Goal: Register for event/course

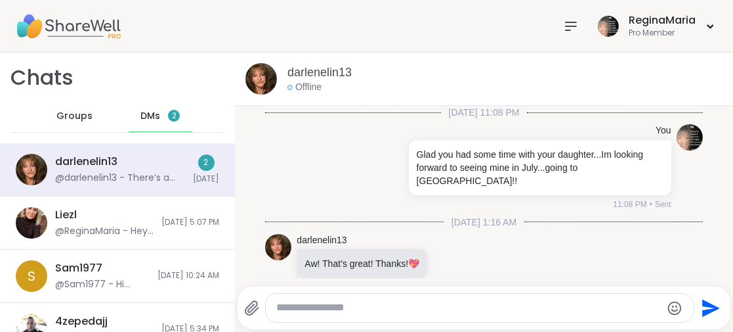
scroll to position [2492, 0]
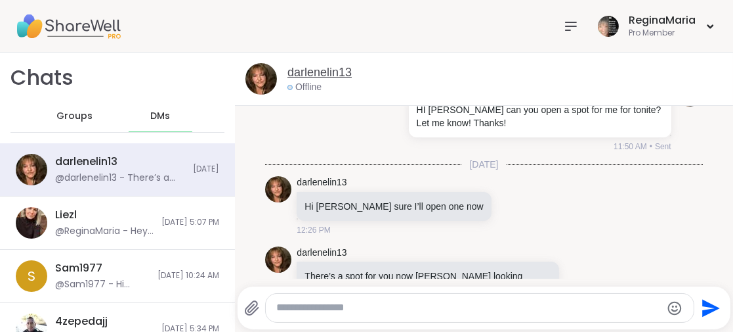
click at [313, 75] on link "darlenelin13" at bounding box center [320, 72] width 64 height 16
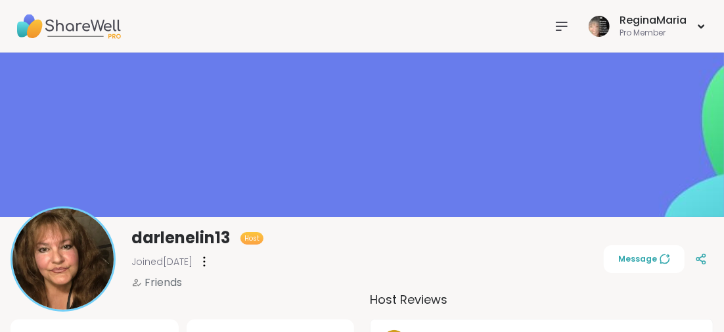
click at [562, 26] on icon at bounding box center [561, 26] width 11 height 8
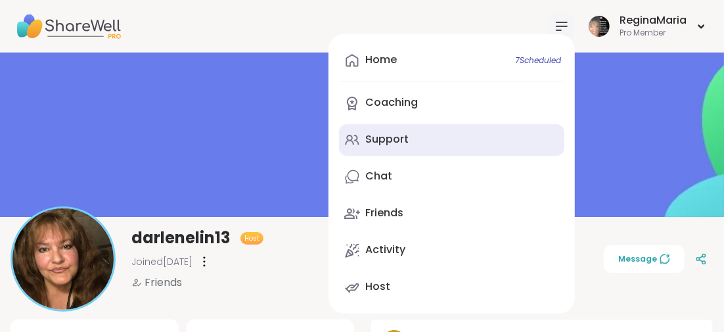
click at [388, 139] on div "Support" at bounding box center [386, 139] width 43 height 14
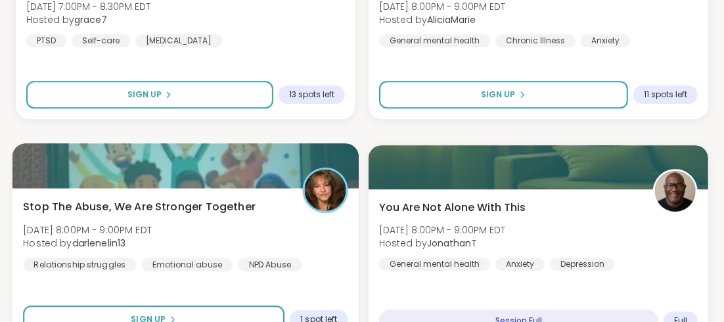
scroll to position [1970, 0]
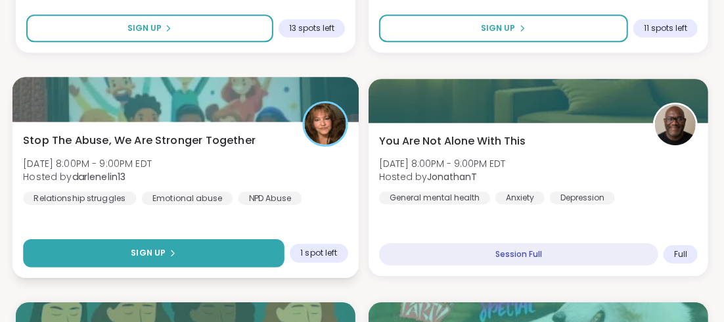
click at [187, 257] on button "Sign Up" at bounding box center [153, 253] width 261 height 28
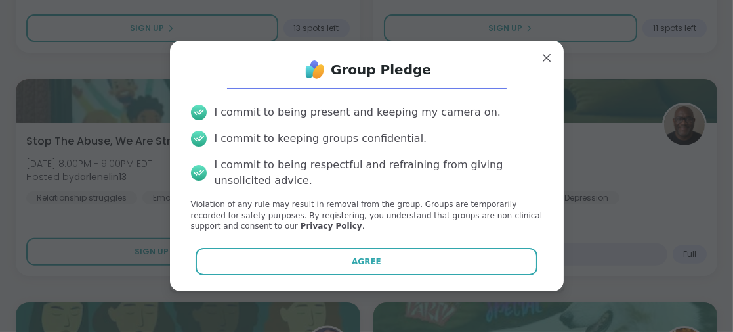
click at [332, 261] on button "Agree" at bounding box center [367, 262] width 342 height 28
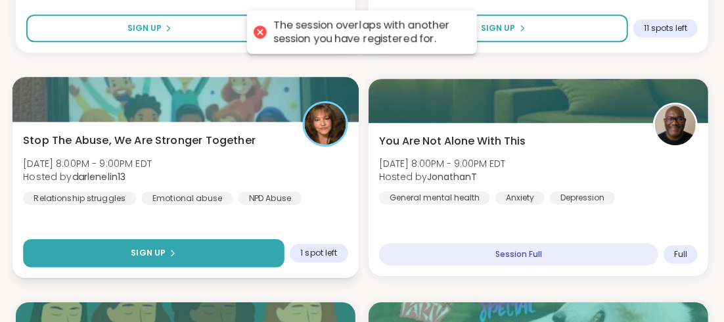
click at [192, 251] on button "Sign Up" at bounding box center [153, 253] width 261 height 28
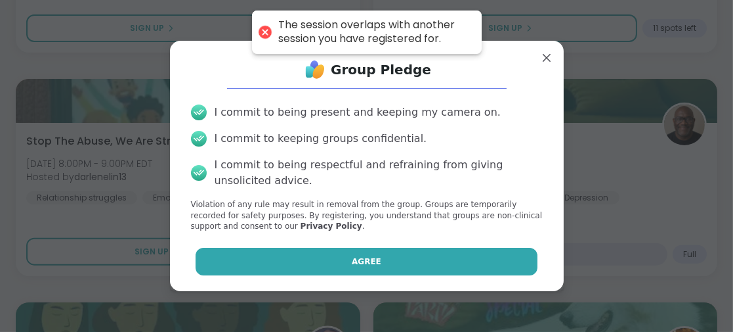
click at [293, 253] on button "Agree" at bounding box center [367, 262] width 342 height 28
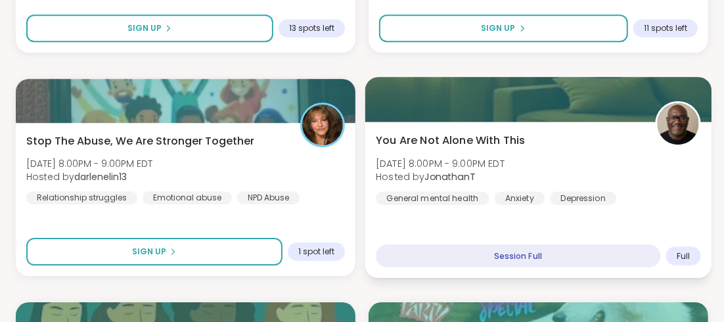
click at [440, 139] on span "You Are Not Alone With This" at bounding box center [450, 140] width 149 height 16
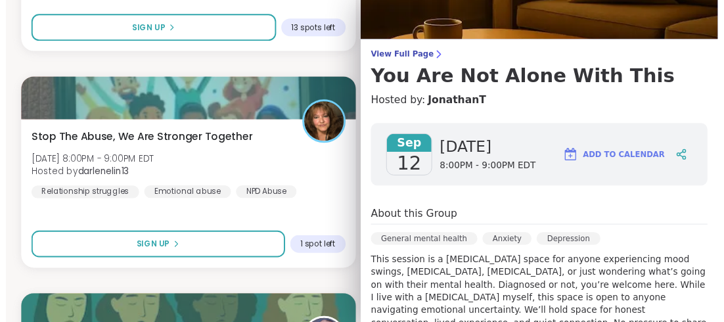
scroll to position [0, 0]
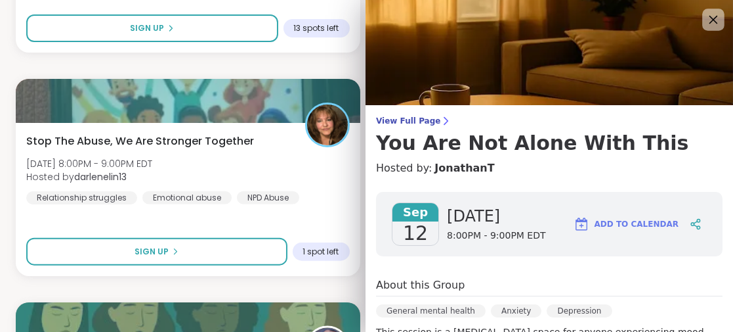
click at [705, 12] on icon at bounding box center [713, 19] width 16 height 16
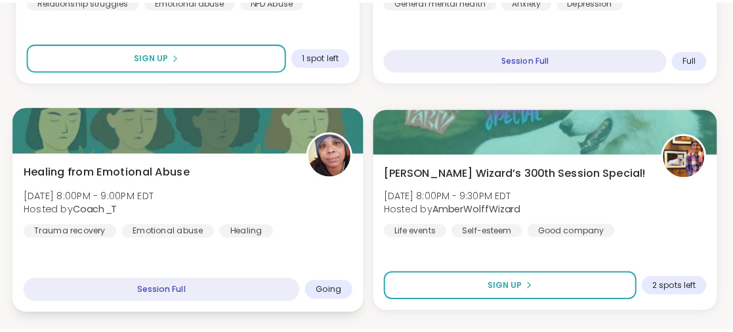
scroll to position [2232, 0]
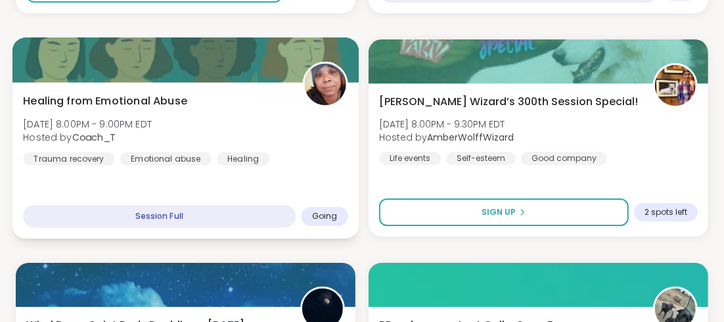
click at [162, 102] on span "Healing from Emotional Abuse" at bounding box center [105, 101] width 164 height 16
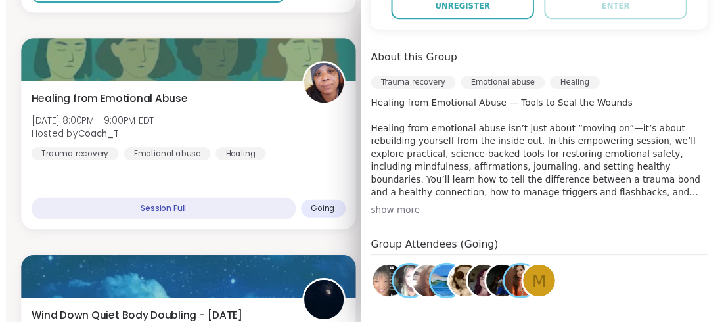
scroll to position [197, 0]
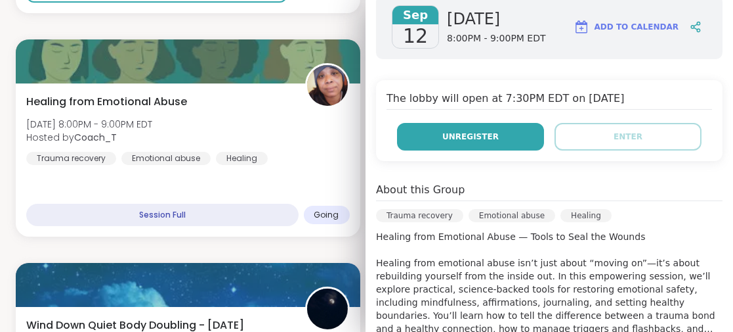
click at [443, 133] on span "Unregister" at bounding box center [471, 137] width 56 height 12
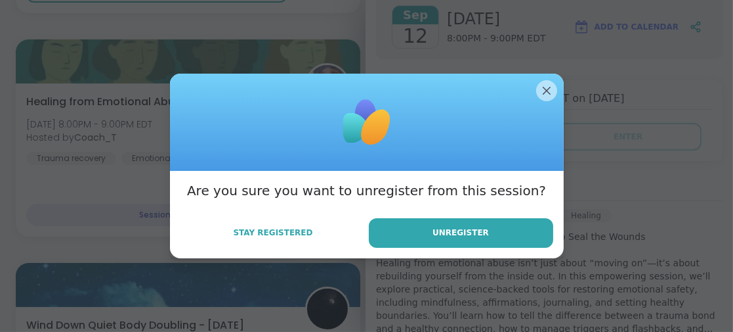
drag, startPoint x: 428, startPoint y: 225, endPoint x: 413, endPoint y: 214, distance: 18.8
click at [427, 224] on button "Unregister" at bounding box center [461, 233] width 184 height 30
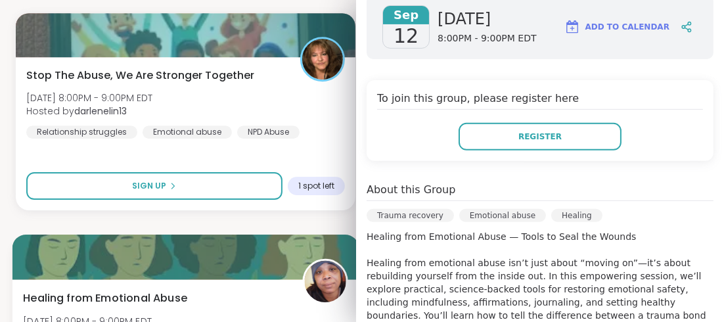
scroll to position [1970, 0]
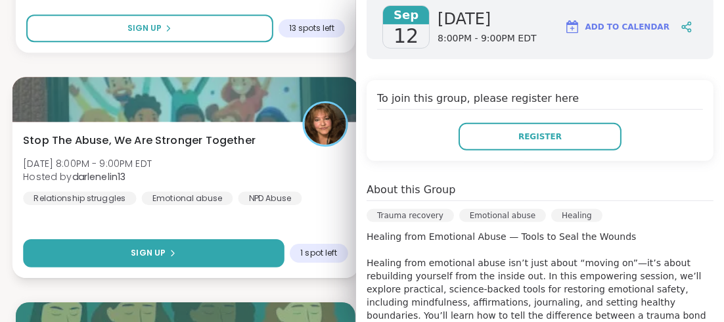
click at [171, 241] on button "Sign Up" at bounding box center [153, 253] width 261 height 28
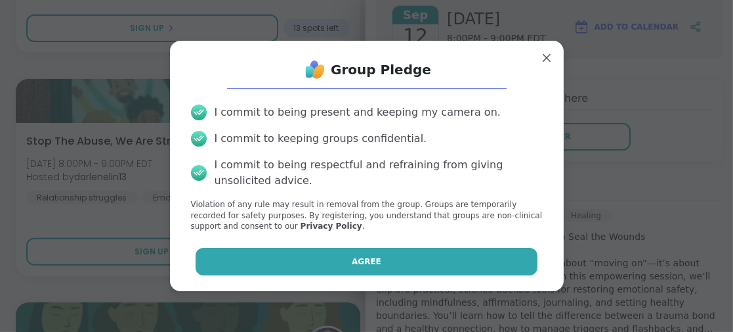
click at [318, 259] on button "Agree" at bounding box center [367, 262] width 342 height 28
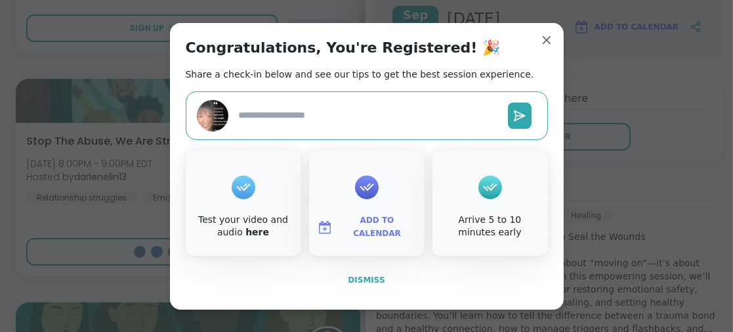
type textarea "*"
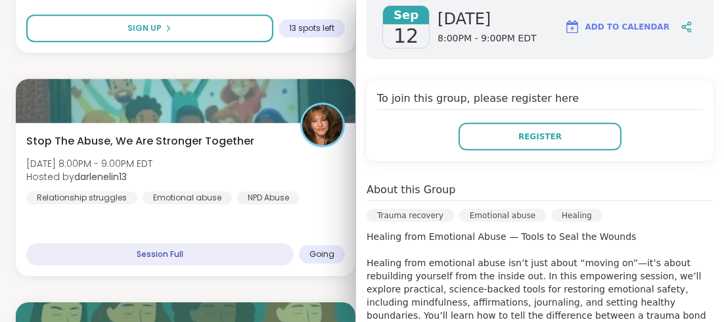
scroll to position [0, 0]
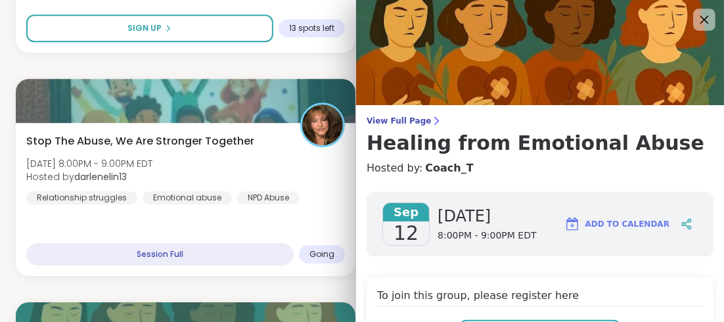
click at [695, 18] on icon at bounding box center [703, 19] width 16 height 16
